Goal: Information Seeking & Learning: Compare options

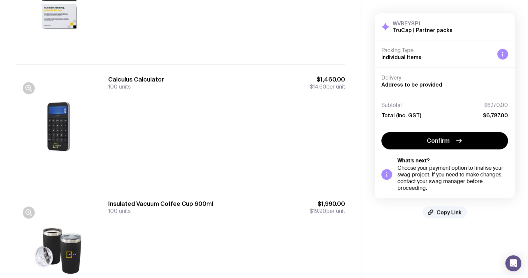
scroll to position [548, 0]
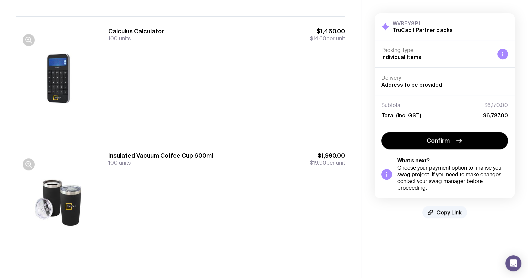
click at [205, 101] on div "Calculus Calculator 100 units $1,460.00 $14.60 per unit" at bounding box center [226, 78] width 237 height 102
click at [450, 211] on span "Copy Link" at bounding box center [448, 212] width 25 height 7
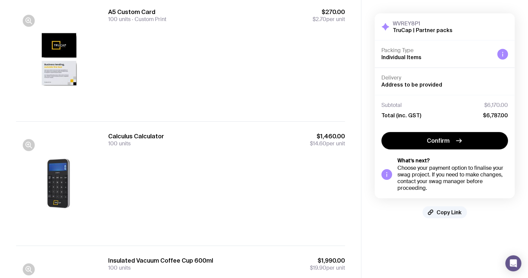
scroll to position [459, 0]
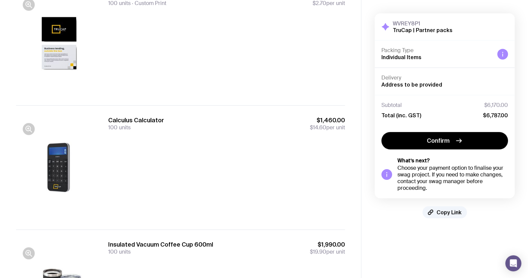
click at [218, 129] on div "Calculus Calculator 100 units $1,460.00 $14.60 per unit" at bounding box center [226, 123] width 237 height 15
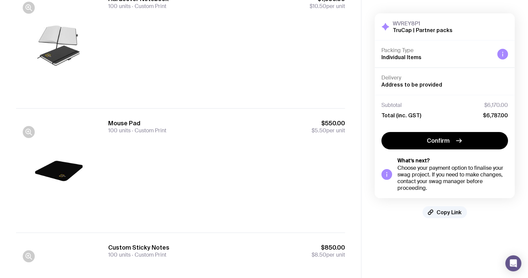
scroll to position [0, 0]
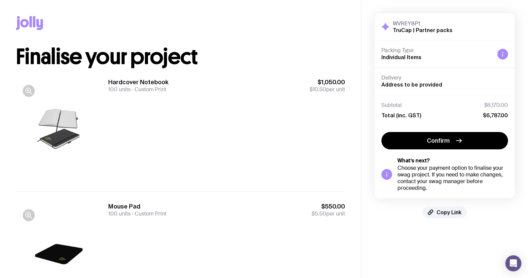
click at [446, 205] on div "WVREY8P1 TruCap | Partner packs Hide Details Packing Type Individual Items Deli…" at bounding box center [444, 115] width 140 height 205
click at [430, 208] on button "Copy Link" at bounding box center [444, 212] width 44 height 12
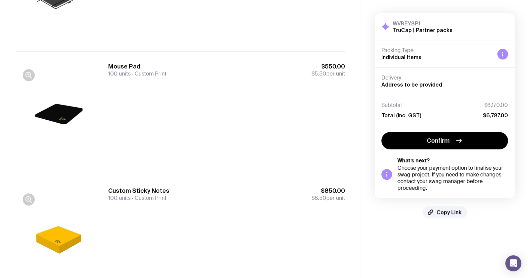
scroll to position [167, 0]
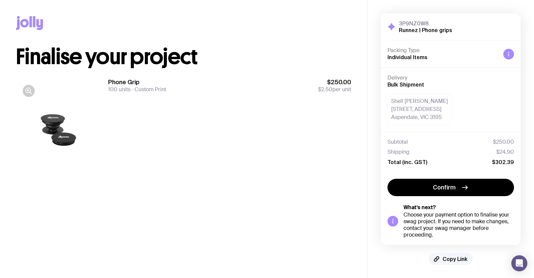
click at [439, 256] on icon "button" at bounding box center [437, 257] width 3 height 3
click at [302, 127] on div "Phone Grip 100 units Custom Print $250.00 $2.50 per unit" at bounding box center [229, 129] width 243 height 102
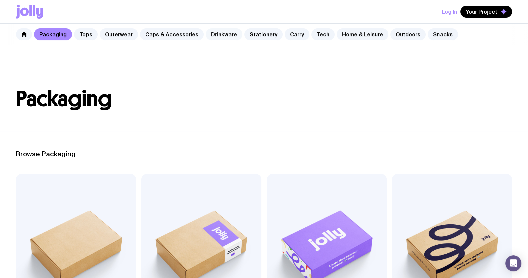
click at [213, 33] on link "Drinkware" at bounding box center [224, 34] width 37 height 12
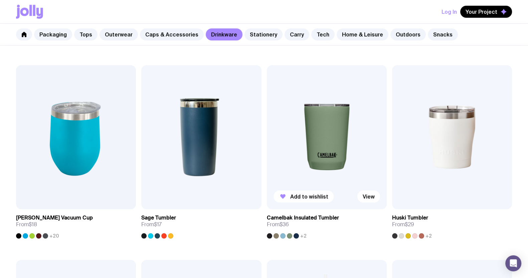
scroll to position [292, 0]
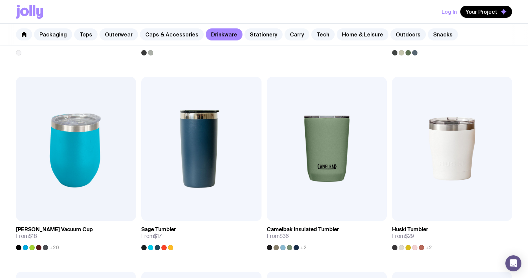
click at [284, 36] on link "Carry" at bounding box center [296, 34] width 25 height 12
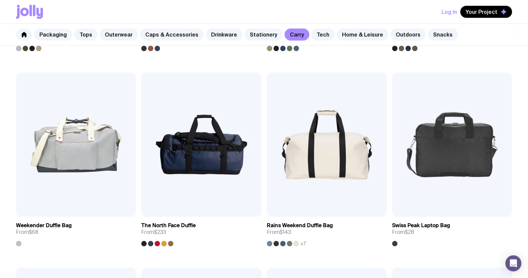
scroll to position [863, 0]
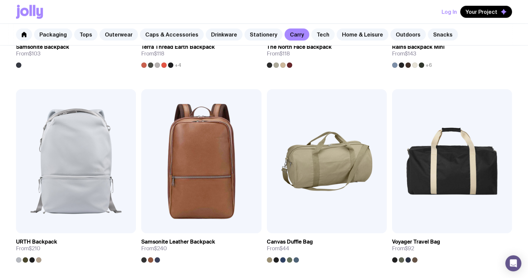
click at [311, 34] on link "Tech" at bounding box center [322, 34] width 23 height 12
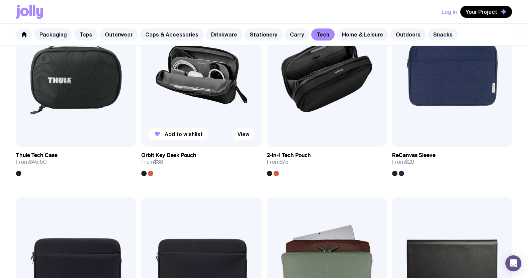
scroll to position [891, 0]
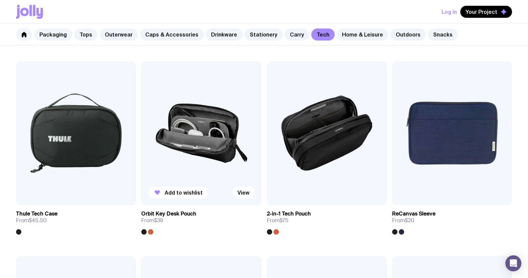
click at [207, 117] on img at bounding box center [201, 133] width 120 height 144
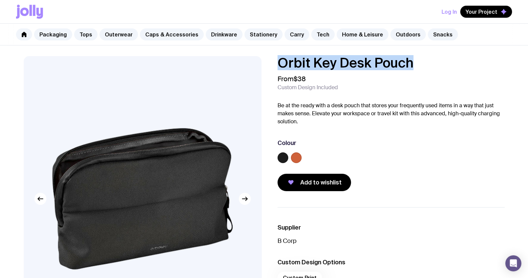
drag, startPoint x: 418, startPoint y: 64, endPoint x: 304, endPoint y: 66, distance: 113.8
click at [257, 64] on div "Orbit Key Desk Pouch From $38 Custom Design Included Be at the ready with a des…" at bounding box center [264, 223] width 513 height 335
copy h1 "Orbit Key Desk Pouch"
click at [367, 32] on link "Home & Leisure" at bounding box center [362, 34] width 52 height 12
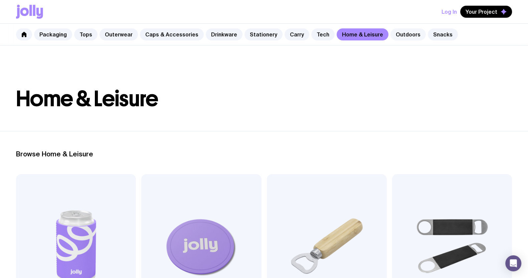
click at [390, 33] on link "Outdoors" at bounding box center [407, 34] width 35 height 12
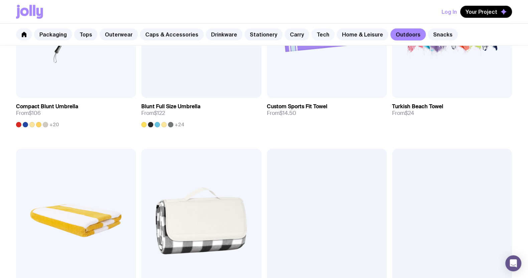
scroll to position [375, 0]
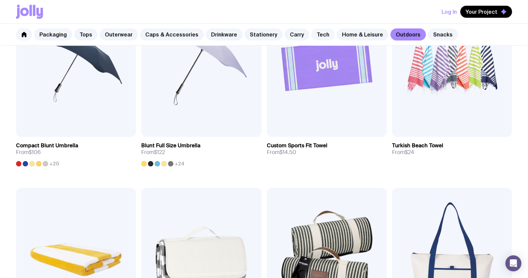
click at [311, 36] on link "Tech" at bounding box center [322, 34] width 23 height 12
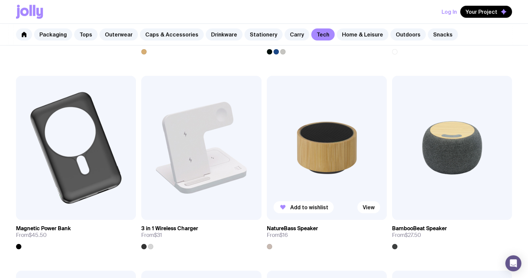
scroll to position [501, 0]
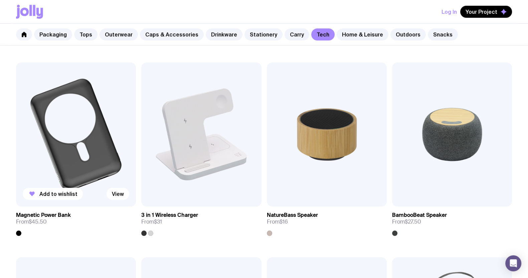
click at [89, 129] on img at bounding box center [76, 134] width 120 height 144
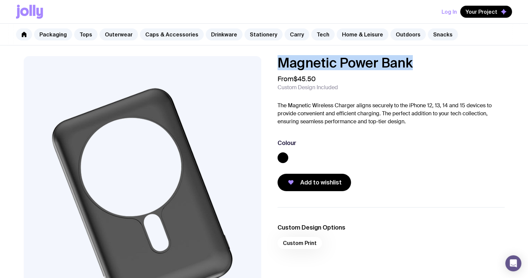
drag, startPoint x: 419, startPoint y: 64, endPoint x: 279, endPoint y: 58, distance: 139.6
click at [279, 58] on h1 "Magnetic Power Bank" at bounding box center [390, 62] width 227 height 13
copy h1 "Magnetic Power Bank"
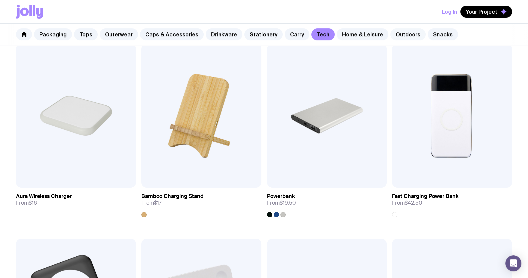
scroll to position [267, 0]
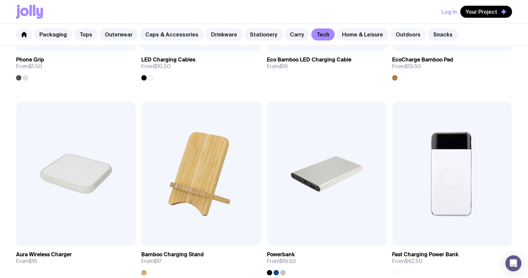
click at [390, 34] on link "Outdoors" at bounding box center [407, 34] width 35 height 12
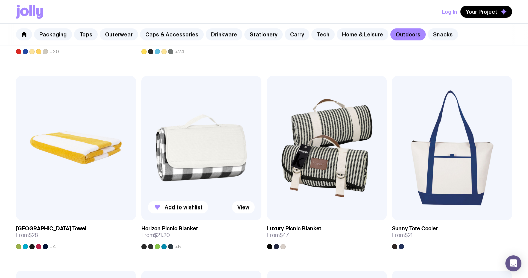
scroll to position [501, 0]
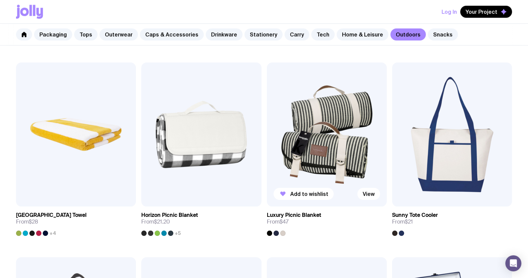
click at [350, 131] on img at bounding box center [327, 134] width 120 height 144
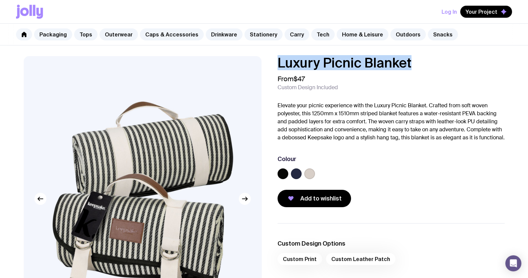
drag, startPoint x: 403, startPoint y: 59, endPoint x: 271, endPoint y: 62, distance: 131.2
click at [270, 62] on div "Luxury Picnic Blanket From $47 Custom Design Included Elevate your picnic exper…" at bounding box center [386, 131] width 238 height 151
copy h1 "Luxury Picnic Blanket"
click at [206, 31] on link "Drinkware" at bounding box center [224, 34] width 37 height 12
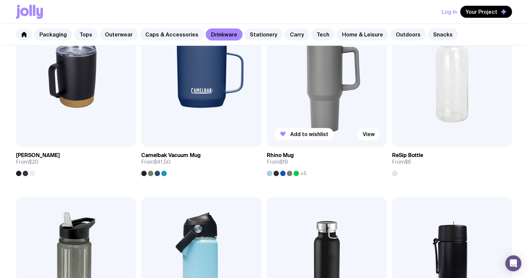
scroll to position [542, 0]
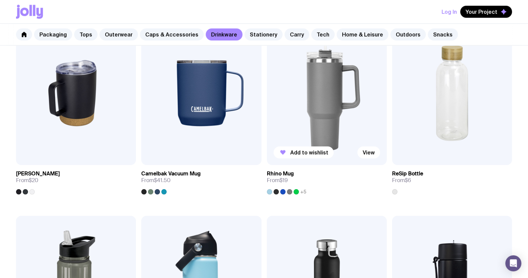
click at [331, 95] on img at bounding box center [327, 93] width 120 height 144
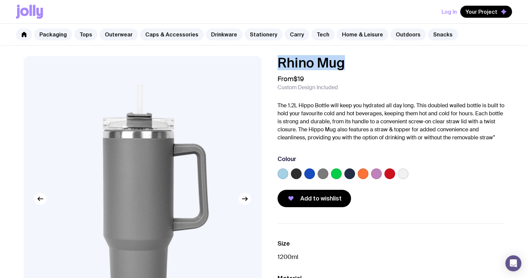
drag, startPoint x: 318, startPoint y: 59, endPoint x: 276, endPoint y: 62, distance: 42.1
click at [266, 59] on div "Rhino Mug From $19 Custom Design Included The 1.2L Hippo Bottle will keep you h…" at bounding box center [264, 223] width 513 height 335
copy h1 "Rhino Mug"
click at [292, 33] on link "Carry" at bounding box center [296, 34] width 25 height 12
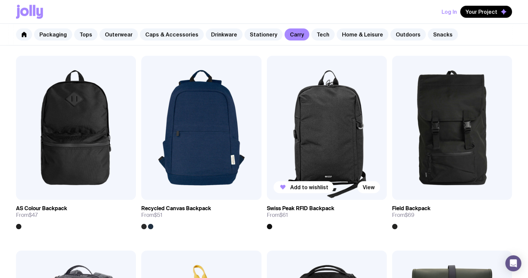
scroll to position [501, 0]
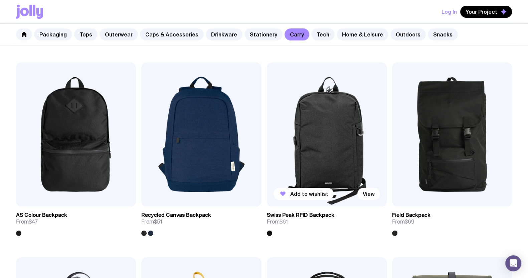
click at [331, 150] on img at bounding box center [327, 134] width 120 height 144
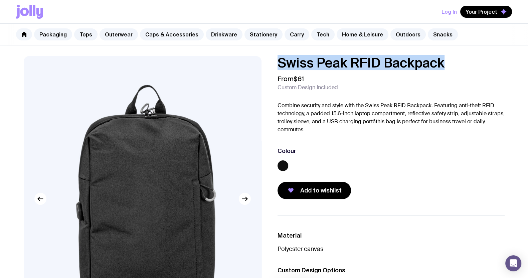
drag, startPoint x: 451, startPoint y: 63, endPoint x: 253, endPoint y: 66, distance: 197.6
click at [253, 66] on div "Swiss Peak RFID Backpack From $61 Custom Design Included Combine security and s…" at bounding box center [264, 223] width 513 height 335
copy h1 "Swiss Peak RFID Backpack"
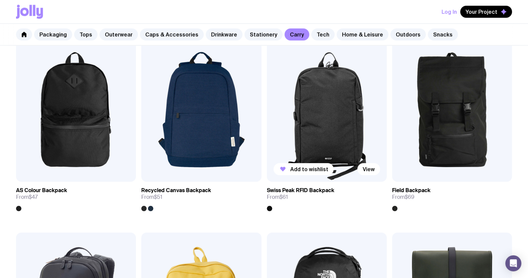
scroll to position [609, 0]
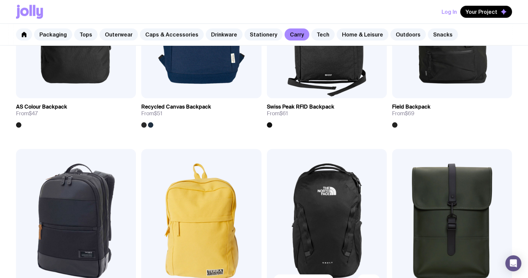
click at [313, 195] on img at bounding box center [327, 221] width 120 height 144
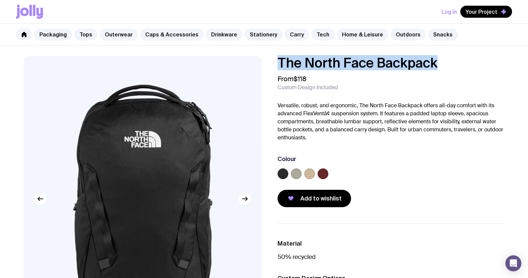
drag, startPoint x: 441, startPoint y: 63, endPoint x: 272, endPoint y: 62, distance: 168.6
click at [272, 62] on div "The North Face Backpack From $118 Custom Design Included Versatile, robust, and…" at bounding box center [386, 131] width 238 height 151
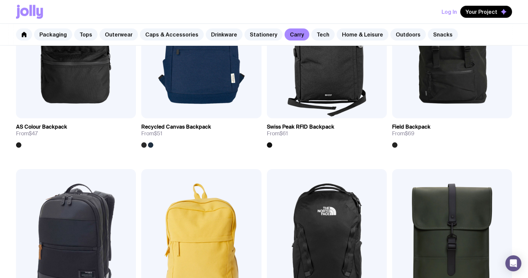
scroll to position [734, 0]
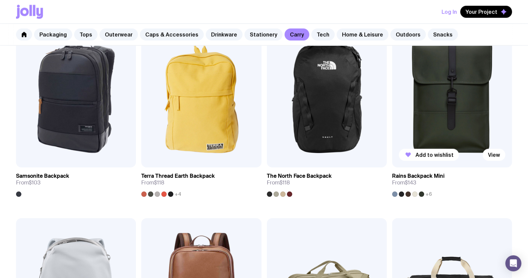
click at [422, 118] on img at bounding box center [452, 95] width 120 height 144
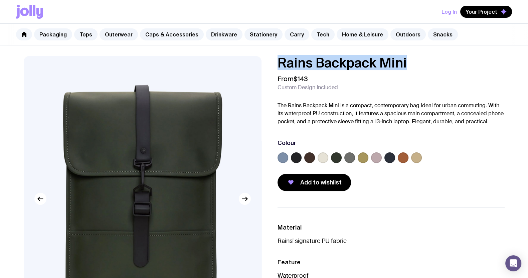
drag, startPoint x: 406, startPoint y: 57, endPoint x: 251, endPoint y: 60, distance: 155.2
click at [251, 60] on div "Rains Backpack Mini From $143 Custom Design Included The Rains Backpack Mini is…" at bounding box center [264, 223] width 513 height 335
click at [376, 129] on div "Rains Backpack Mini From $143 Custom Design Included The Rains Backpack Mini is…" at bounding box center [390, 123] width 227 height 135
click at [284, 36] on link "Carry" at bounding box center [296, 34] width 25 height 12
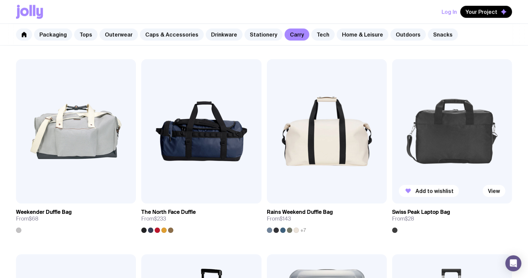
scroll to position [1084, 0]
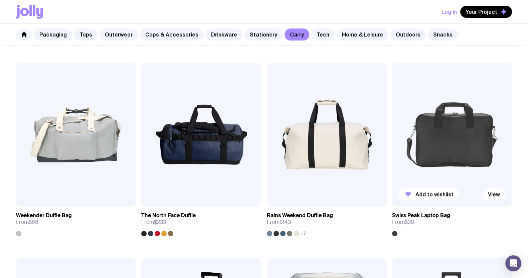
click at [422, 122] on img at bounding box center [452, 134] width 120 height 144
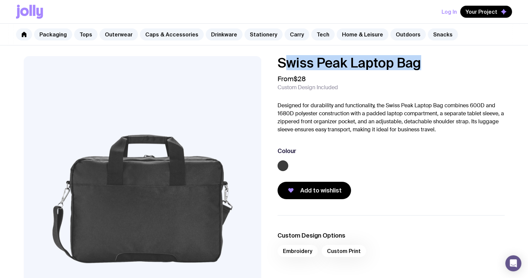
drag, startPoint x: 369, startPoint y: 62, endPoint x: 283, endPoint y: 60, distance: 85.8
click at [283, 60] on h1 "Swiss Peak Laptop Bag" at bounding box center [390, 62] width 227 height 13
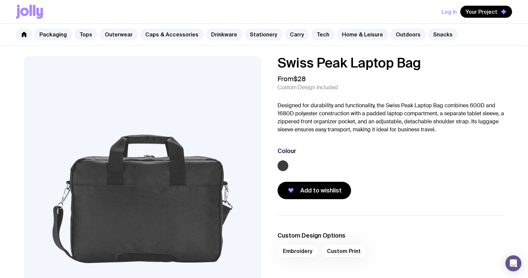
click at [272, 60] on div "Swiss Peak Laptop Bag From $28 Custom Design Included Designed for durability a…" at bounding box center [386, 127] width 238 height 143
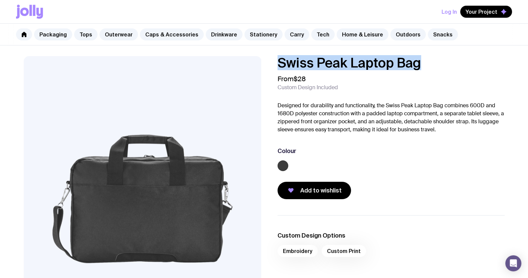
drag, startPoint x: 276, startPoint y: 60, endPoint x: 425, endPoint y: 60, distance: 149.2
click at [422, 60] on div "Swiss Peak Laptop Bag From $28 Custom Design Included Designed for durability a…" at bounding box center [386, 127] width 238 height 143
copy h1 "Swiss Peak Laptop Bag"
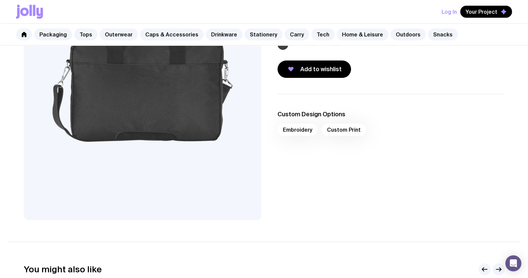
scroll to position [83, 0]
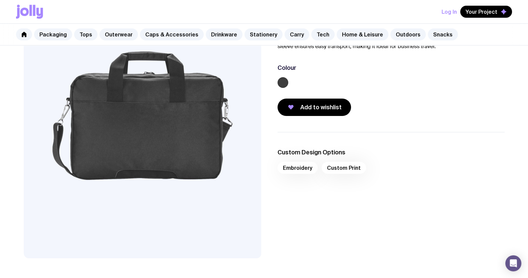
click at [160, 131] on img at bounding box center [143, 115] width 238 height 285
click at [176, 34] on link "Caps & Accessories" at bounding box center [172, 34] width 64 height 12
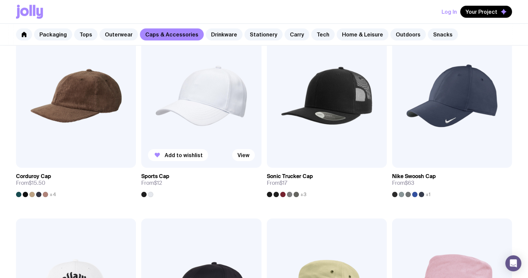
scroll to position [375, 0]
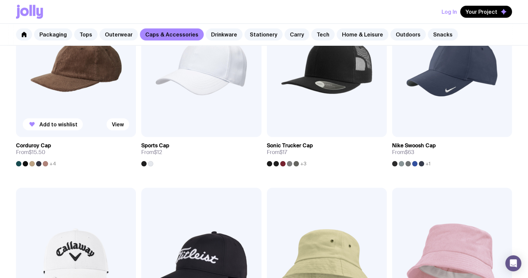
click at [69, 91] on img at bounding box center [76, 65] width 120 height 144
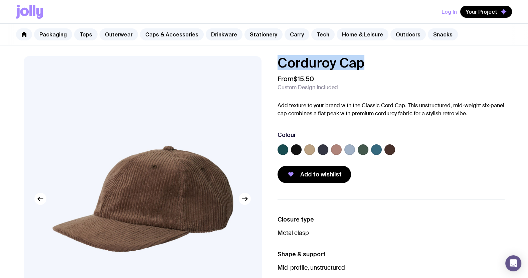
drag, startPoint x: 360, startPoint y: 60, endPoint x: 275, endPoint y: 59, distance: 85.5
click at [273, 59] on div "Corduroy Cap From $15.50 Custom Design Included Add texture to your brand with …" at bounding box center [386, 119] width 238 height 127
copy h1 "Corduroy Cap"
click at [311, 34] on link "Tech" at bounding box center [322, 34] width 23 height 12
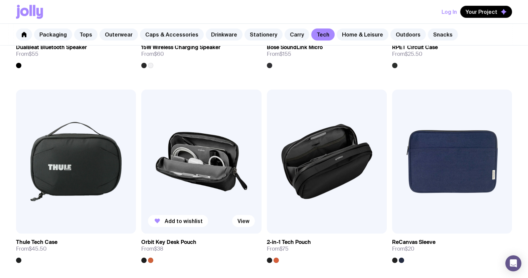
scroll to position [876, 0]
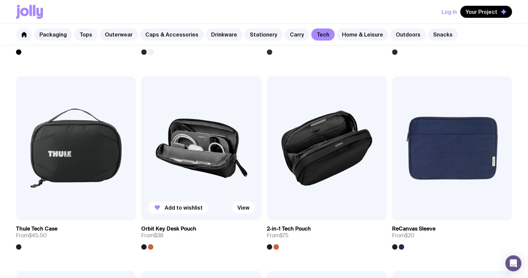
click at [224, 141] on img at bounding box center [201, 148] width 120 height 144
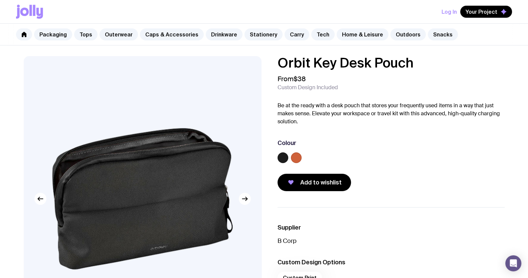
drag, startPoint x: 424, startPoint y: 62, endPoint x: 269, endPoint y: 64, distance: 154.2
click at [269, 64] on div "Orbit Key Desk Pouch From $38 Custom Design Included Be at the ready with a des…" at bounding box center [386, 123] width 238 height 135
copy h1 "Orbit Key Desk Pouch"
